Goal: Information Seeking & Learning: Understand process/instructions

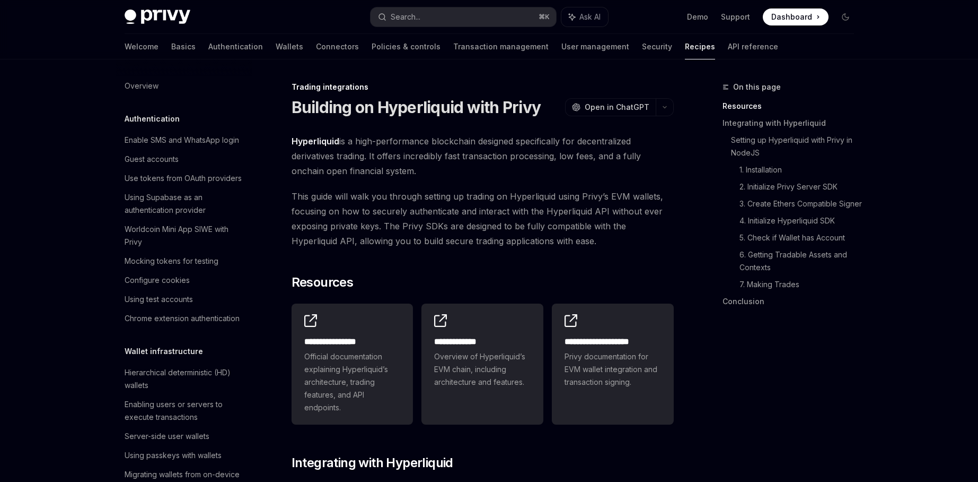
type textarea "*"
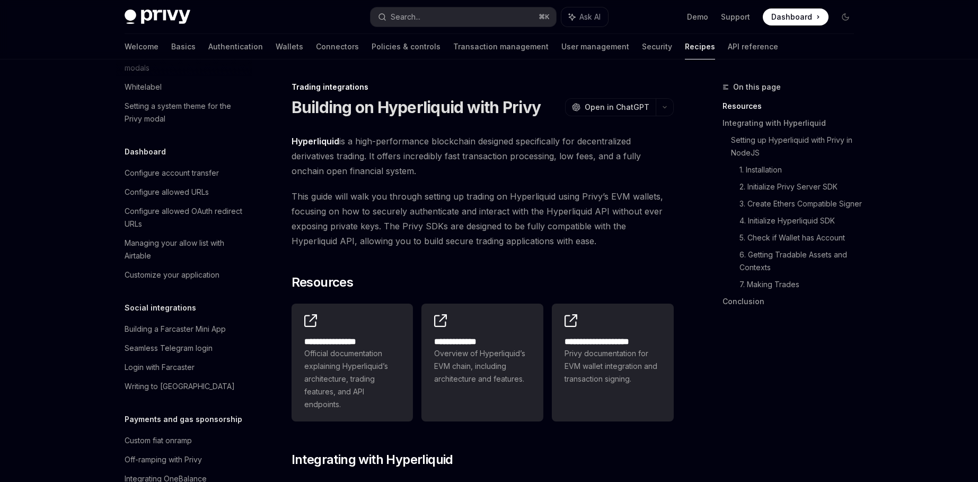
click at [458, 189] on span "This guide will walk you through setting up trading on Hyperliquid using Privy’…" at bounding box center [483, 218] width 382 height 59
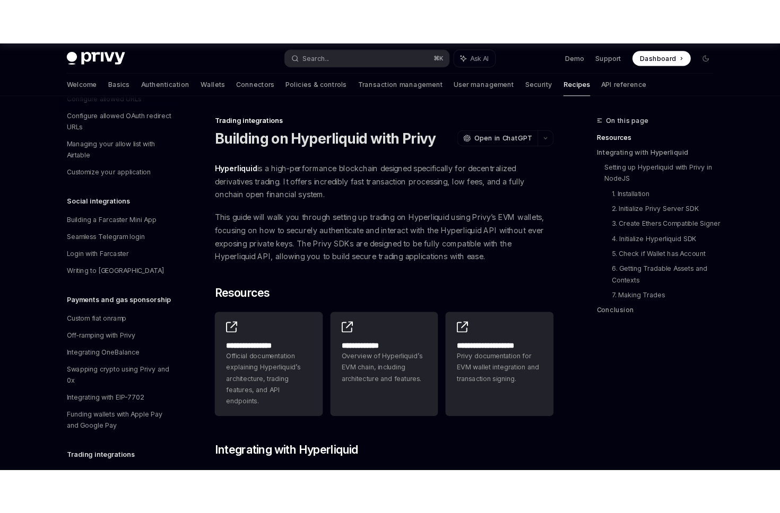
scroll to position [730, 0]
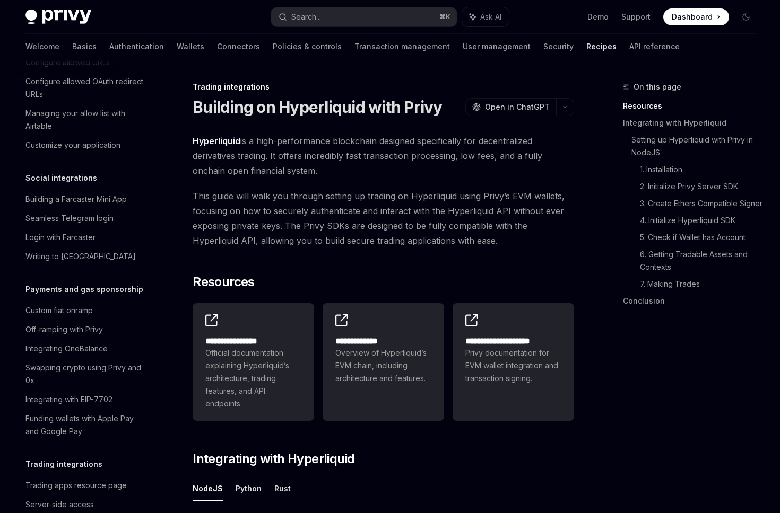
click at [370, 189] on span "This guide will walk you through setting up trading on Hyperliquid using Privy’…" at bounding box center [383, 218] width 381 height 59
click at [521, 189] on span "This guide will walk you through setting up trading on Hyperliquid using Privy’…" at bounding box center [383, 218] width 381 height 59
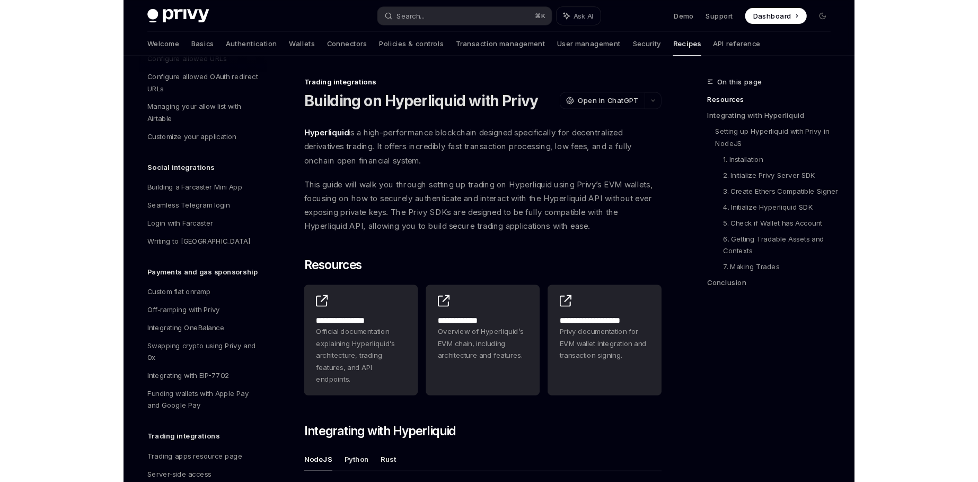
scroll to position [600, 0]
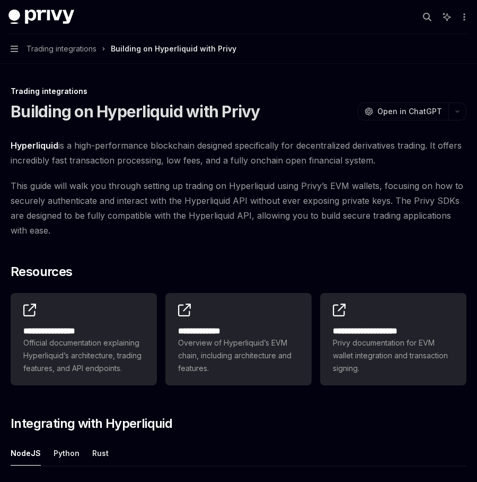
click at [392, 138] on span "Hyperliquid is a high-performance blockchain designed specifically for decentra…" at bounding box center [239, 153] width 456 height 30
type textarea "*"
